Goal: Task Accomplishment & Management: Manage account settings

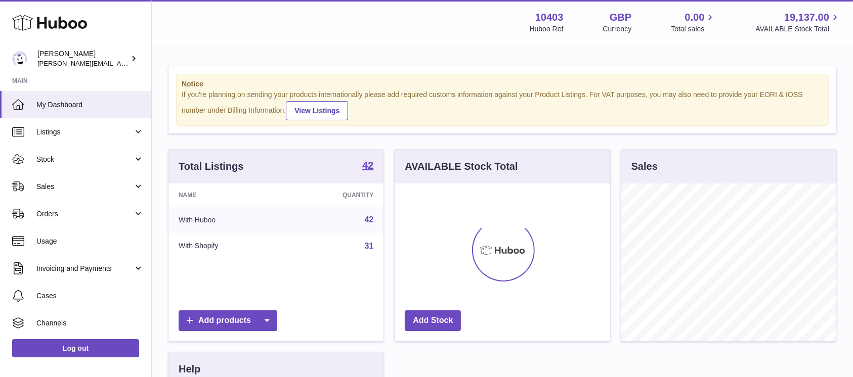
scroll to position [158, 215]
click at [82, 192] on link "Sales" at bounding box center [75, 186] width 151 height 27
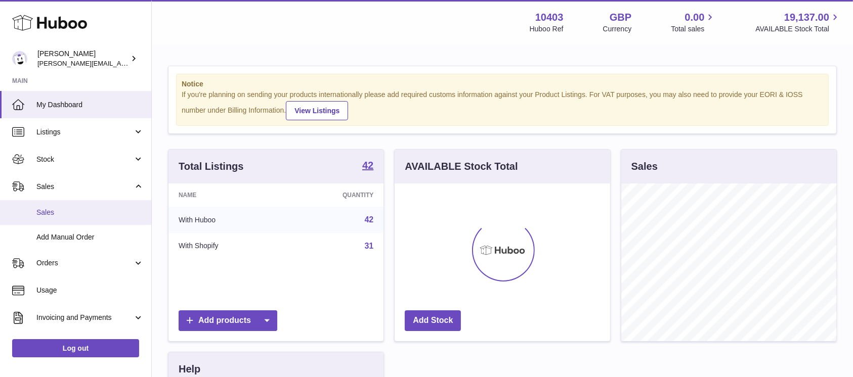
click at [76, 202] on link "Sales" at bounding box center [75, 212] width 151 height 25
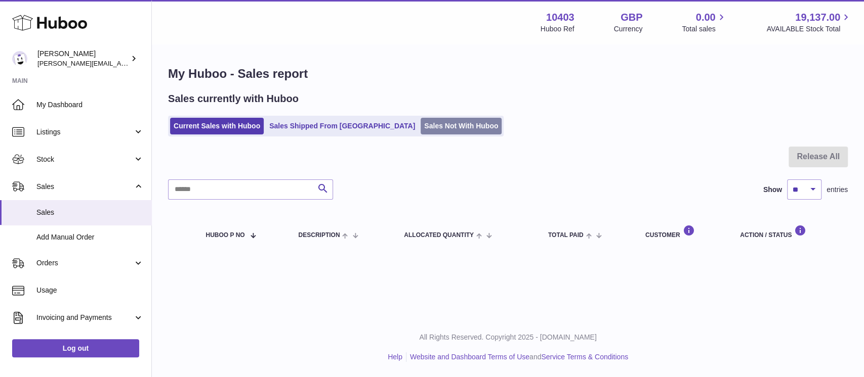
click at [433, 127] on link "Sales Not With Huboo" at bounding box center [460, 126] width 81 height 17
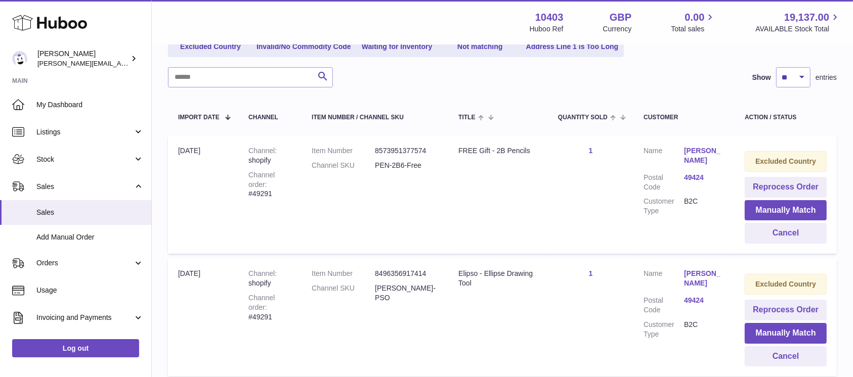
scroll to position [135, 0]
click at [785, 242] on button "Cancel" at bounding box center [786, 233] width 82 height 21
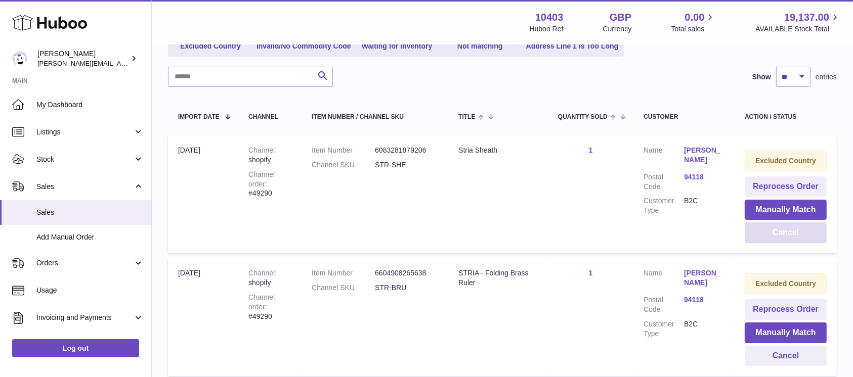
click at [785, 242] on button "Cancel" at bounding box center [786, 233] width 82 height 21
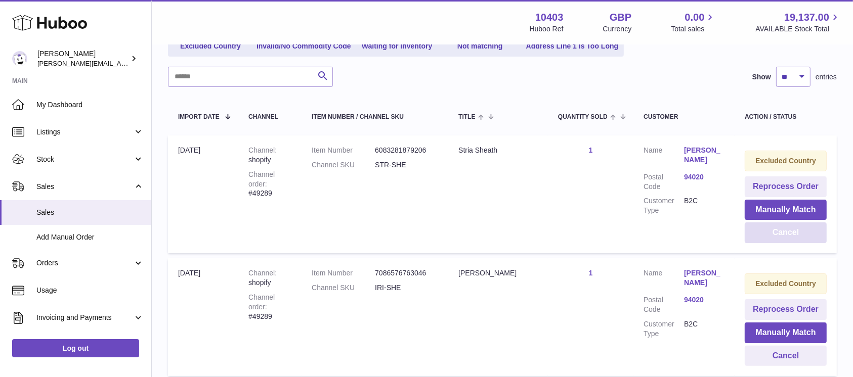
click at [785, 242] on button "Cancel" at bounding box center [786, 233] width 82 height 21
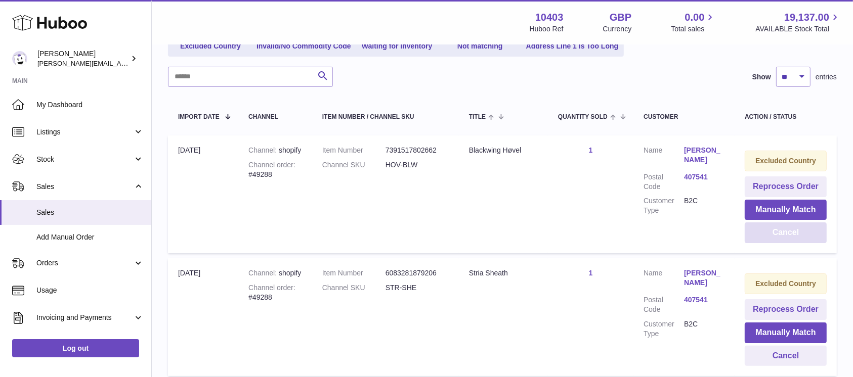
click at [785, 242] on button "Cancel" at bounding box center [786, 233] width 82 height 21
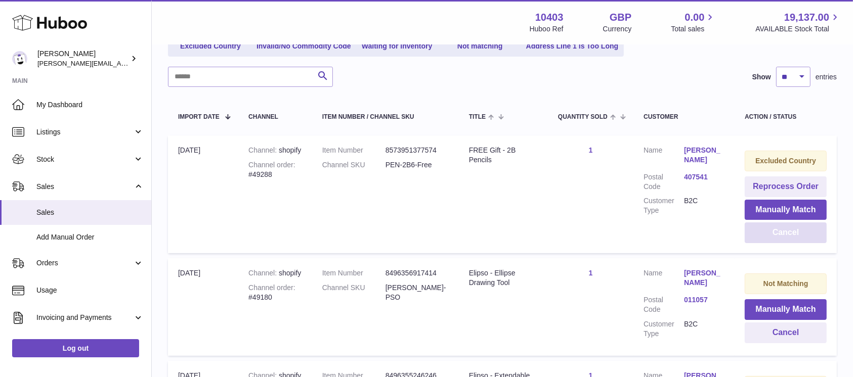
click at [785, 242] on button "Cancel" at bounding box center [786, 233] width 82 height 21
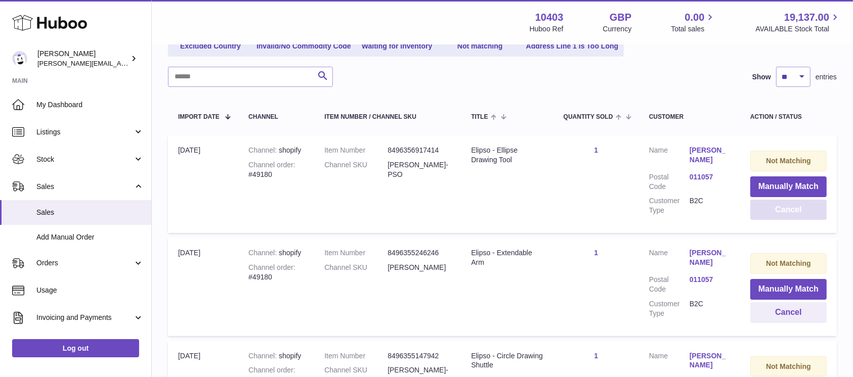
click at [785, 242] on td "Not Matching Manually Match Cancel" at bounding box center [788, 287] width 97 height 98
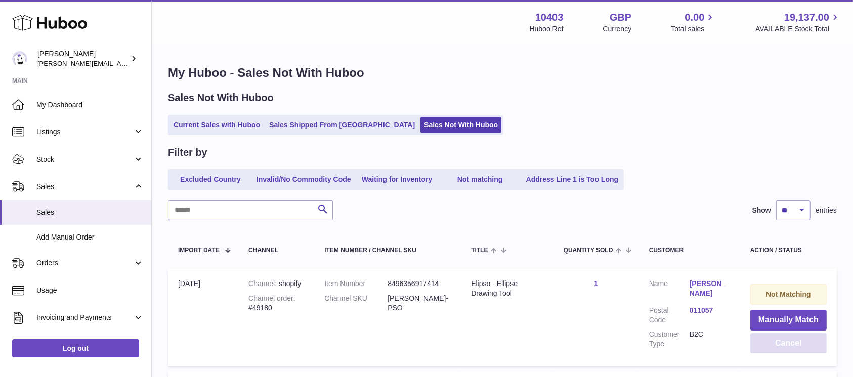
scroll to position [0, 0]
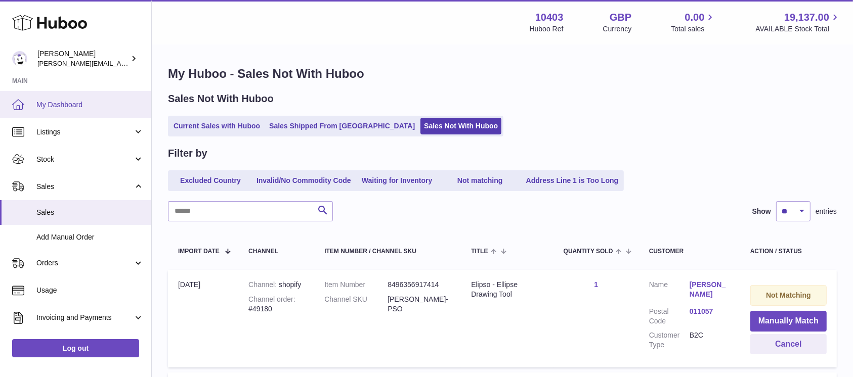
click at [83, 109] on span "My Dashboard" at bounding box center [89, 105] width 107 height 10
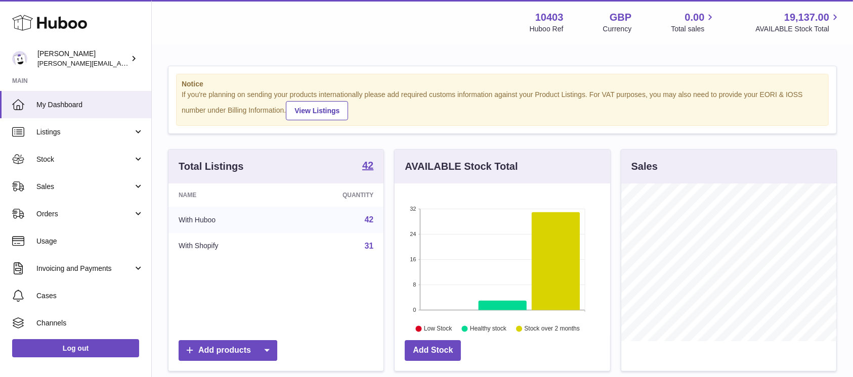
scroll to position [158, 215]
